Goal: Task Accomplishment & Management: Use online tool/utility

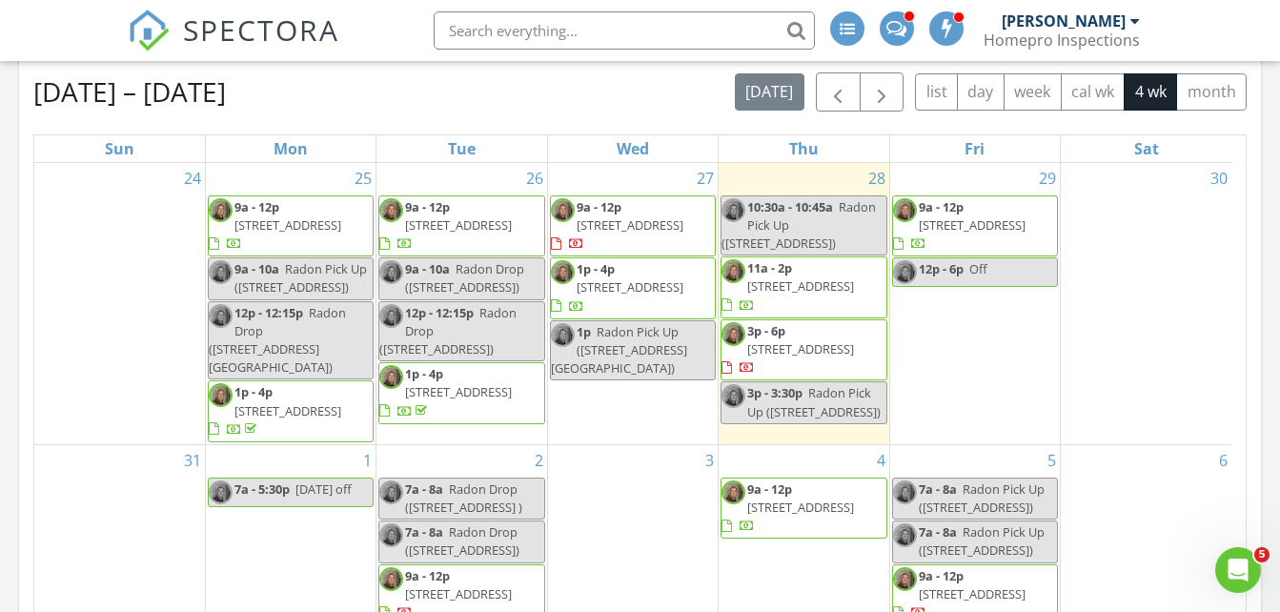
scroll to position [1764, 1310]
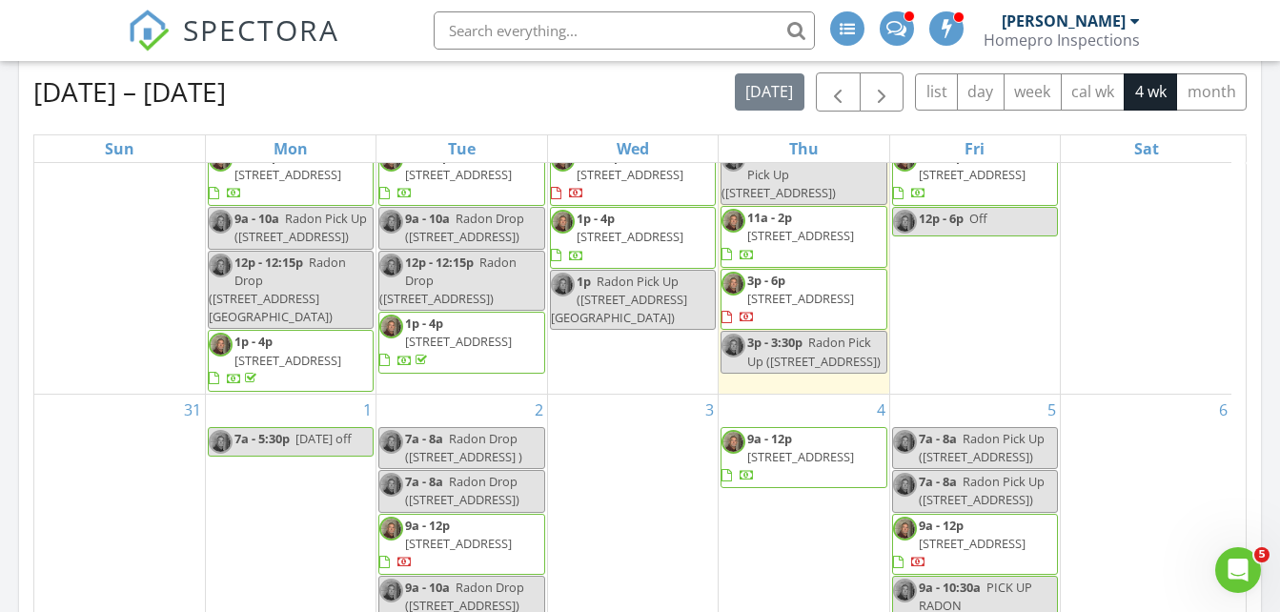
drag, startPoint x: 0, startPoint y: 0, endPoint x: 211, endPoint y: 24, distance: 212.0
click at [211, 24] on span "SPECTORA" at bounding box center [261, 30] width 156 height 40
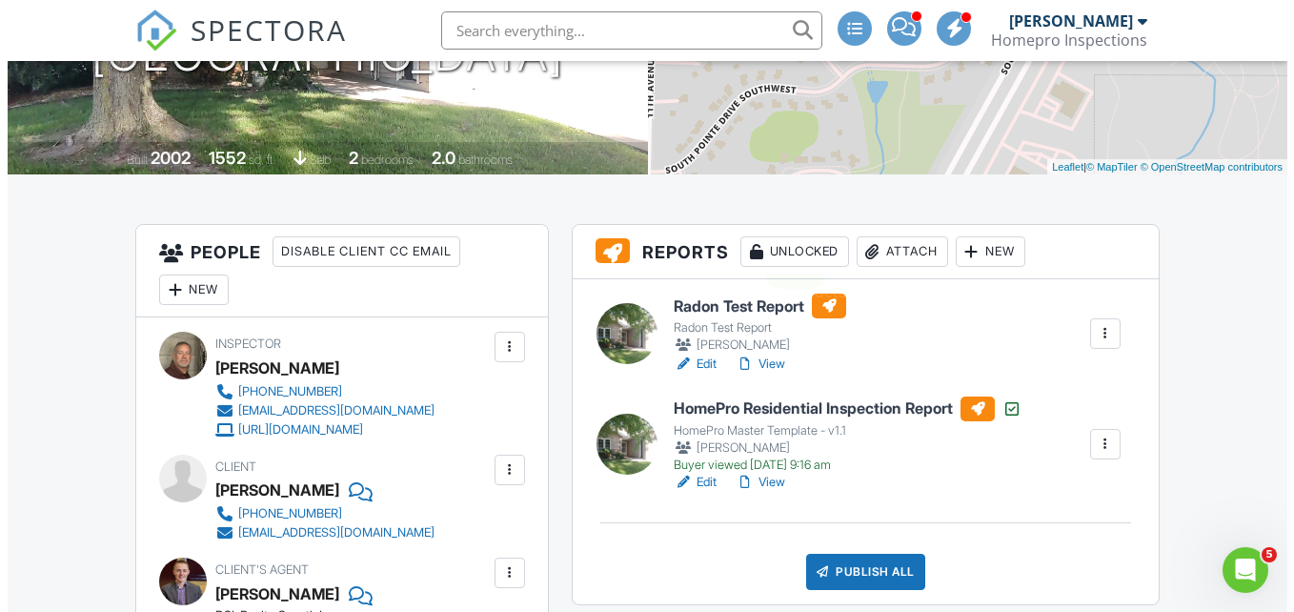
scroll to position [336, 0]
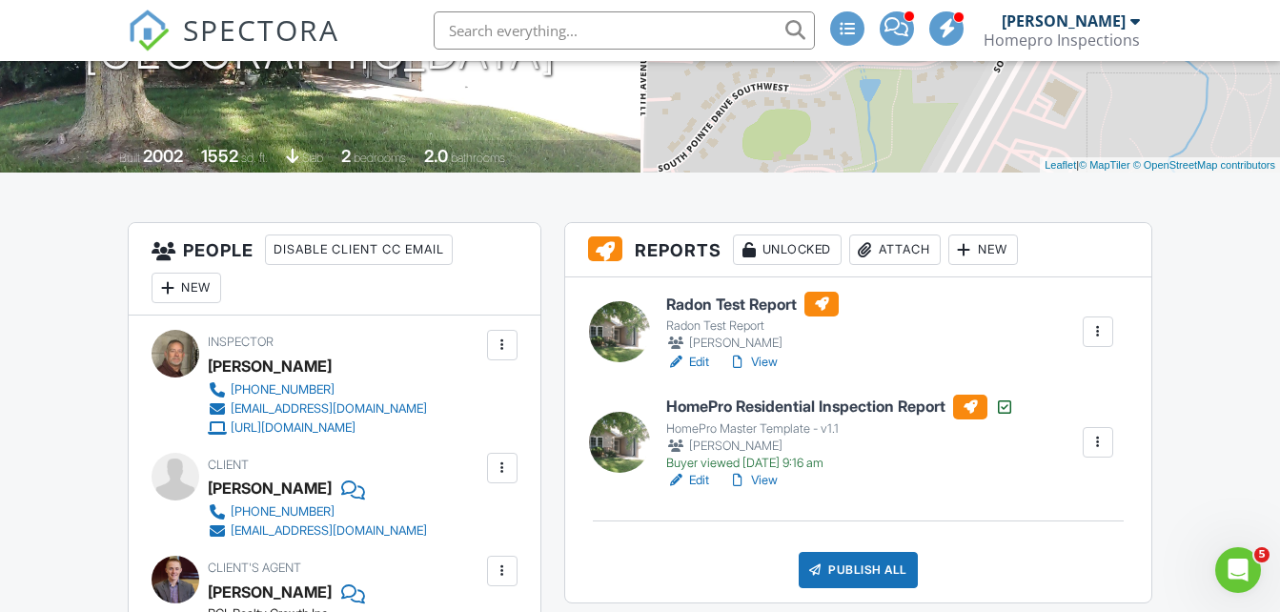
click at [891, 255] on div "Attach" at bounding box center [894, 249] width 91 height 30
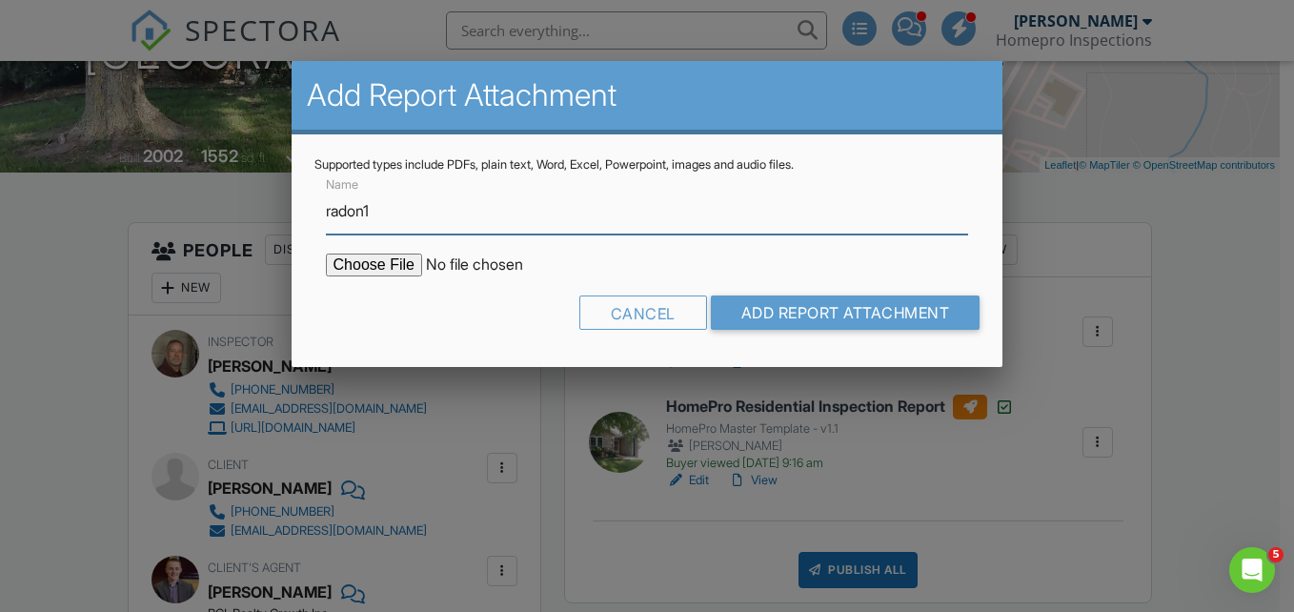
type input "Radon1"
click at [374, 269] on input "file" at bounding box center [488, 265] width 324 height 23
type input "C:\fakepath\082825 - Beaty Radon1.pdf"
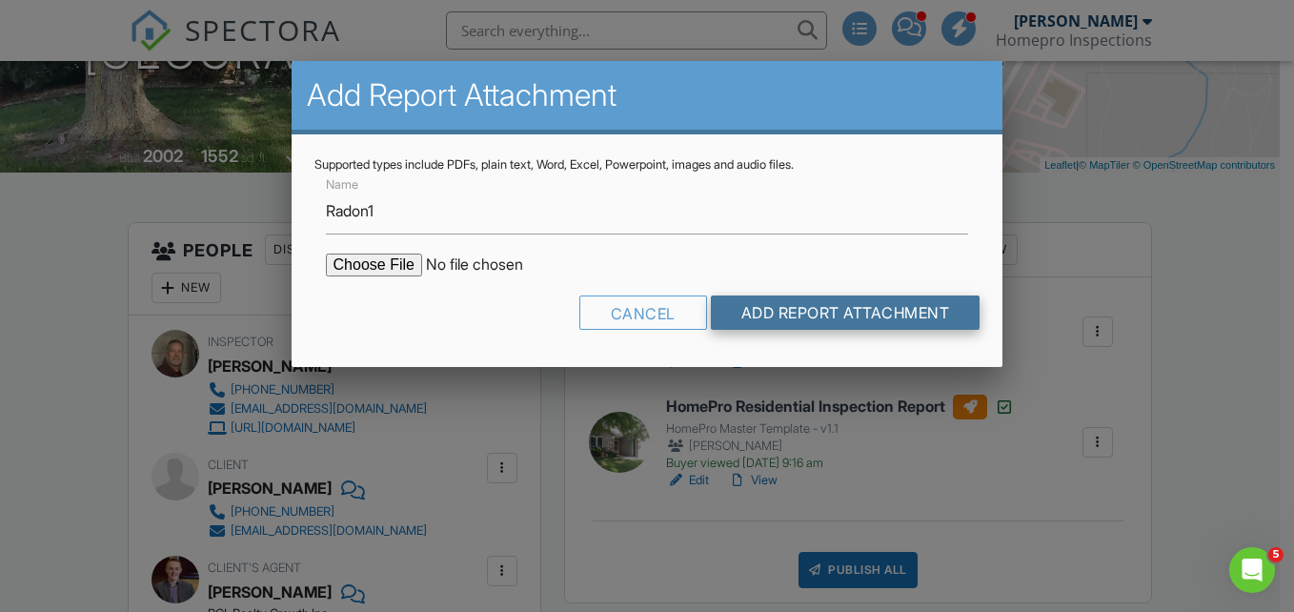
click at [826, 315] on input "Add Report Attachment" at bounding box center [846, 312] width 270 height 34
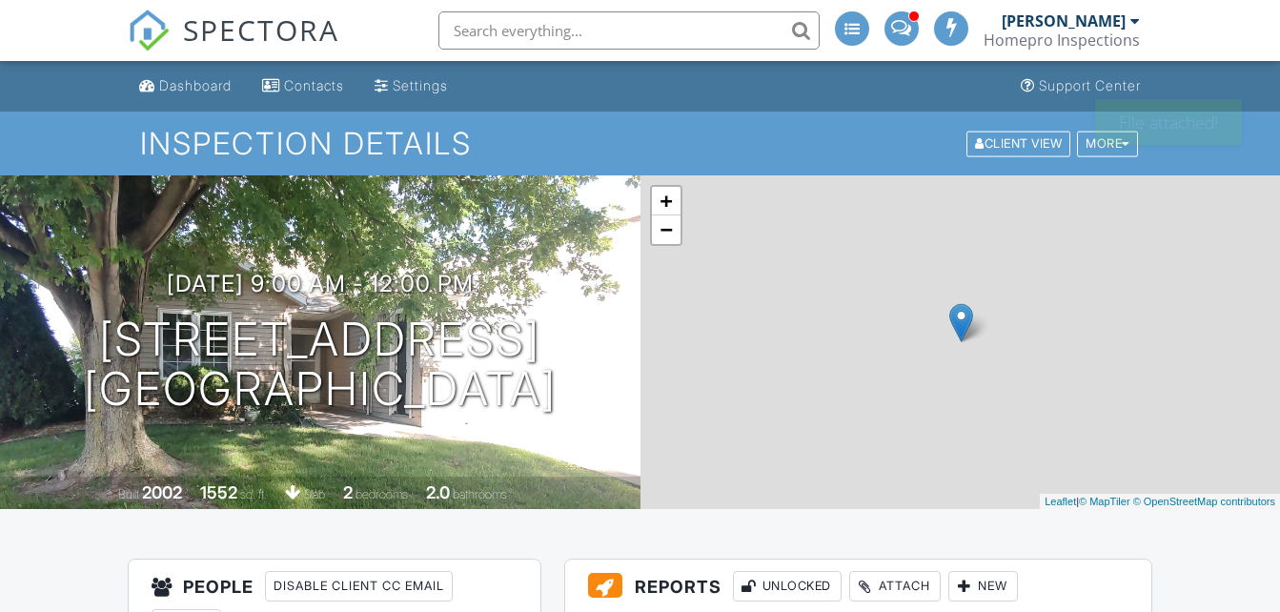
click at [895, 581] on div "Attach" at bounding box center [894, 586] width 91 height 30
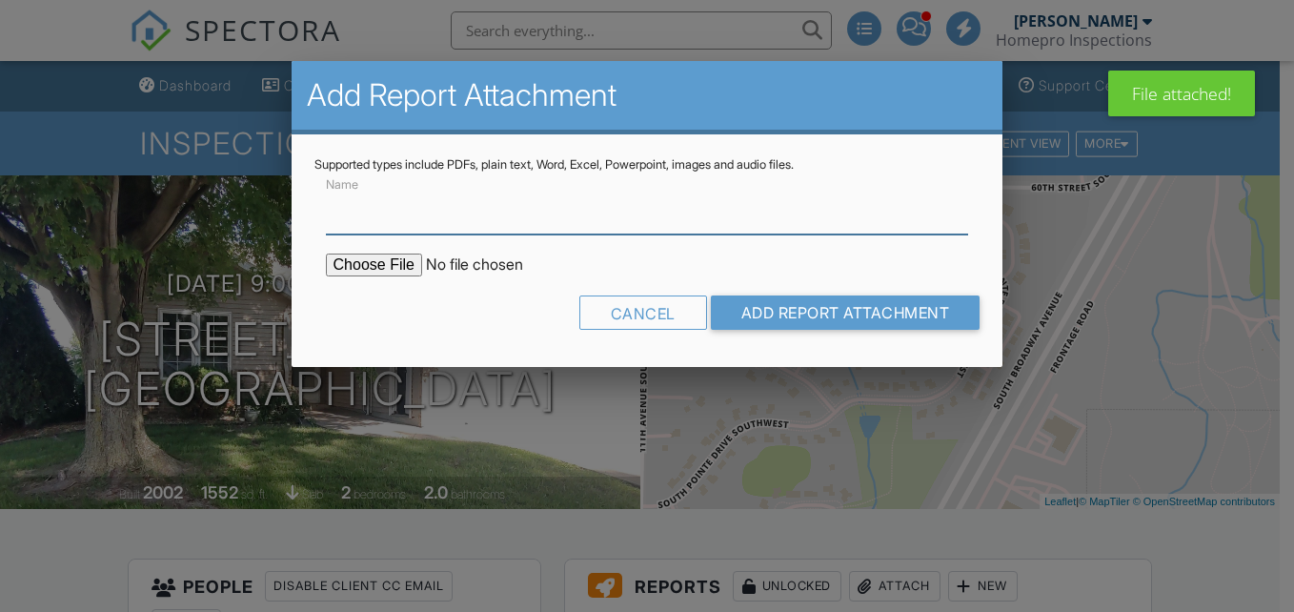
click at [478, 213] on input "Name" at bounding box center [647, 211] width 643 height 47
type input "Radon2"
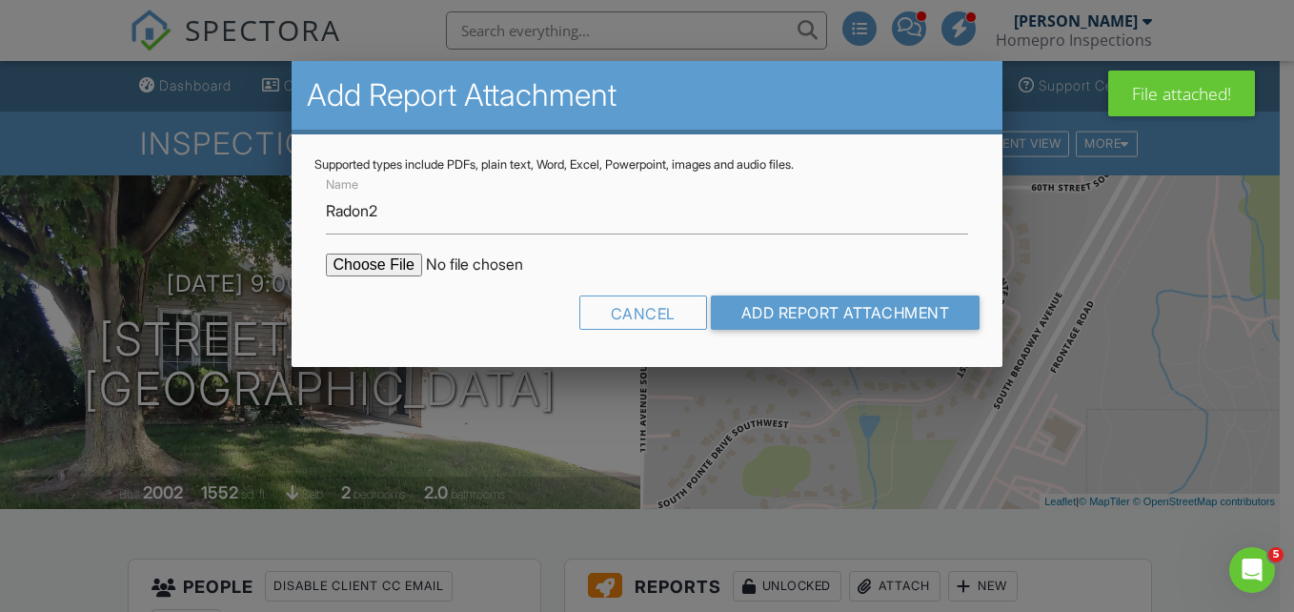
click at [356, 266] on input "file" at bounding box center [488, 265] width 324 height 23
type input "C:\fakepath\082825 - Beaty Radon2.pdf"
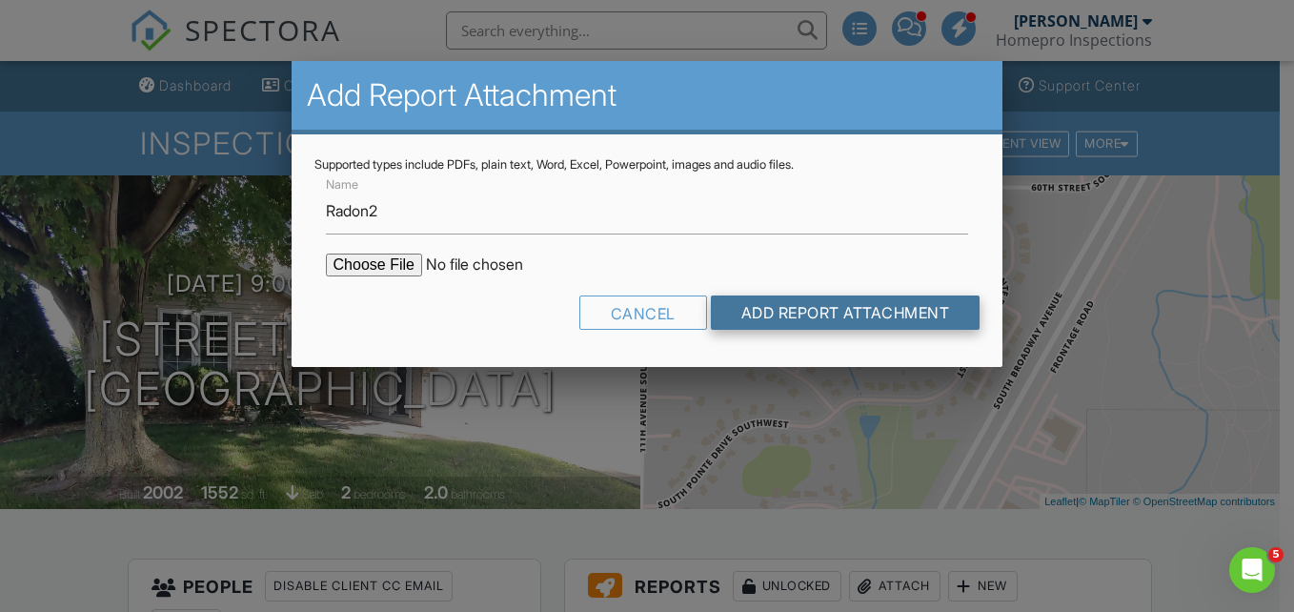
click at [806, 313] on input "Add Report Attachment" at bounding box center [846, 312] width 270 height 34
